Goal: Task Accomplishment & Management: Manage account settings

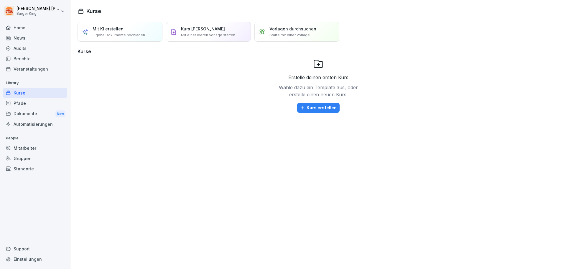
click at [20, 35] on div "News" at bounding box center [35, 38] width 64 height 10
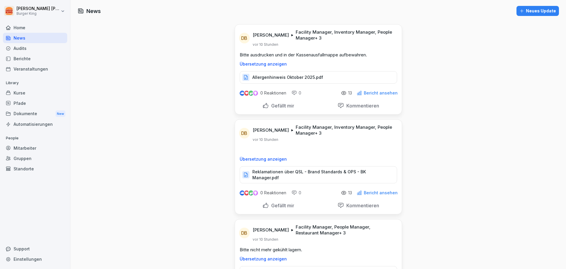
click at [28, 148] on div "Mitarbeiter" at bounding box center [35, 148] width 64 height 10
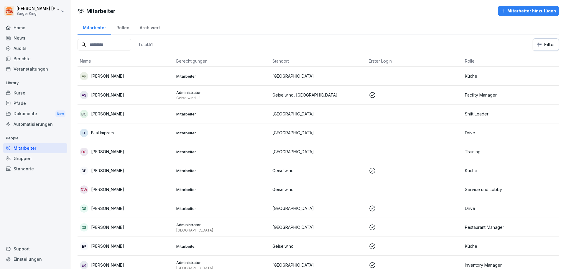
click at [12, 47] on div "Audits" at bounding box center [35, 48] width 64 height 10
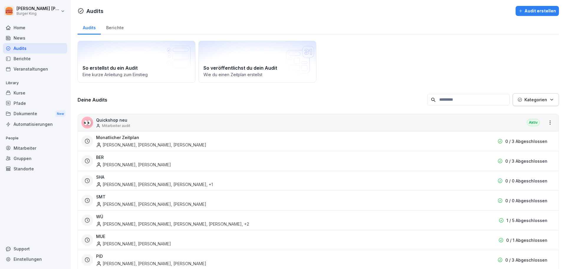
click at [121, 223] on div "[PERSON_NAME], [PERSON_NAME], [PERSON_NAME], [PERSON_NAME] , +2" at bounding box center [172, 224] width 153 height 6
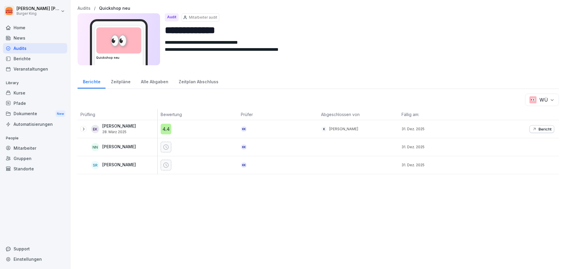
click at [124, 81] on div "Zeitpläne" at bounding box center [121, 80] width 30 height 15
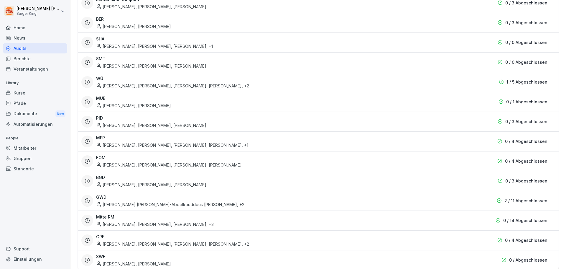
scroll to position [133, 0]
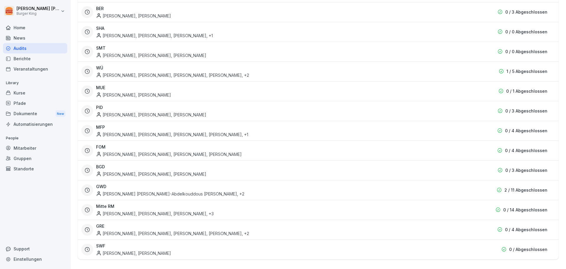
click at [101, 184] on h3 "GWD" at bounding box center [101, 186] width 10 height 6
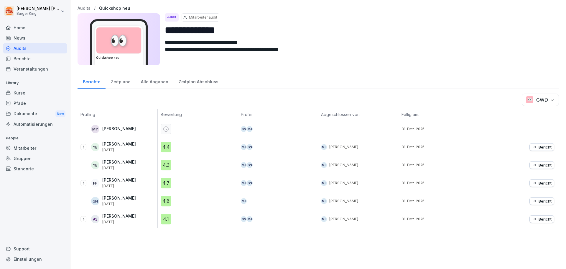
click at [111, 214] on p "[PERSON_NAME]" at bounding box center [119, 216] width 34 height 5
click at [84, 219] on icon at bounding box center [83, 218] width 5 height 5
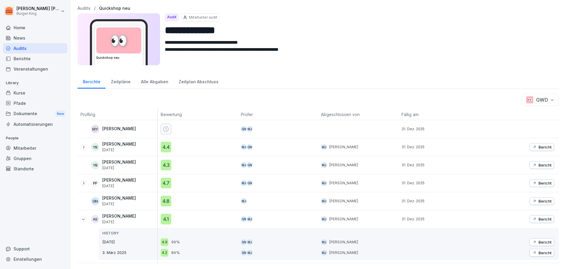
click at [539, 250] on p "Bericht" at bounding box center [545, 252] width 13 height 5
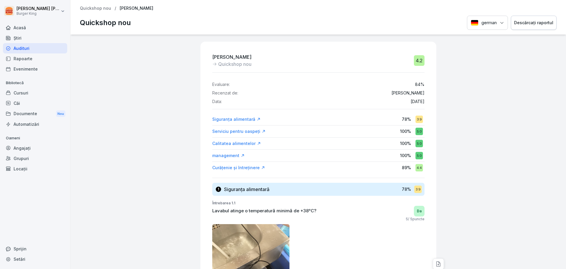
click at [93, 22] on font "Quickshop nou" at bounding box center [105, 22] width 51 height 9
click at [33, 10] on html "[PERSON_NAME] Burger King Acasă Ştiri Audituri Rapoarte Evenimente Bibliotecă C…" at bounding box center [283, 134] width 566 height 269
click at [42, 36] on font "Deconectare" at bounding box center [32, 37] width 26 height 5
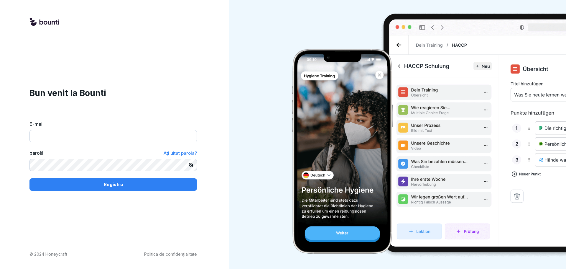
type input "**********"
